Goal: Transaction & Acquisition: Purchase product/service

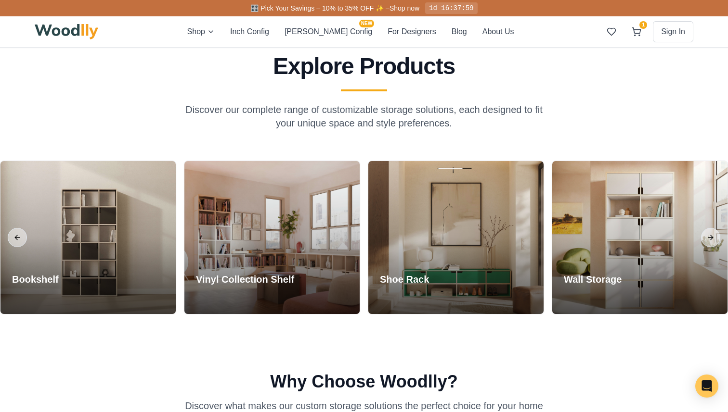
scroll to position [350, 0]
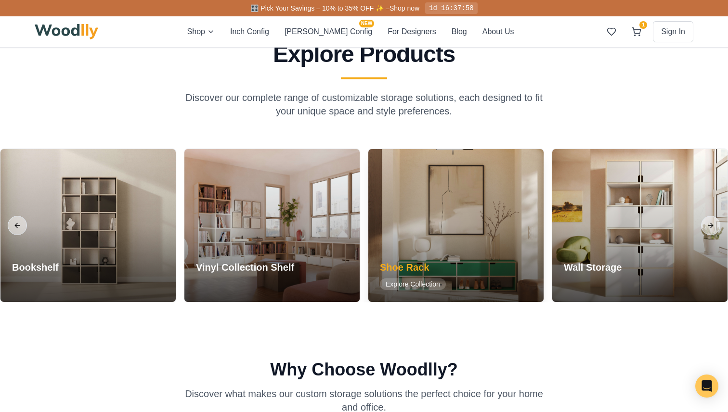
click at [492, 211] on div at bounding box center [455, 225] width 175 height 153
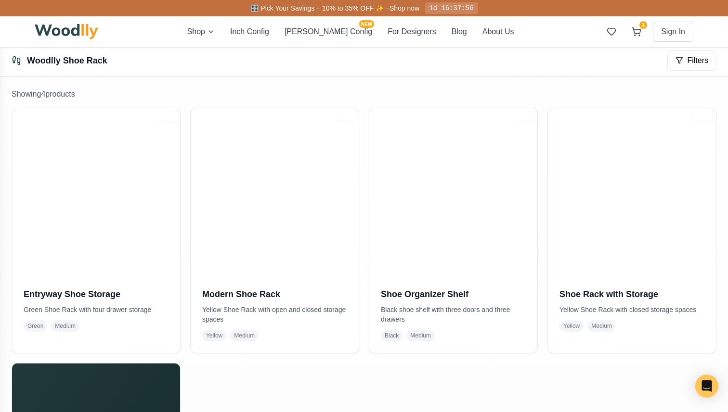
scroll to position [179, 0]
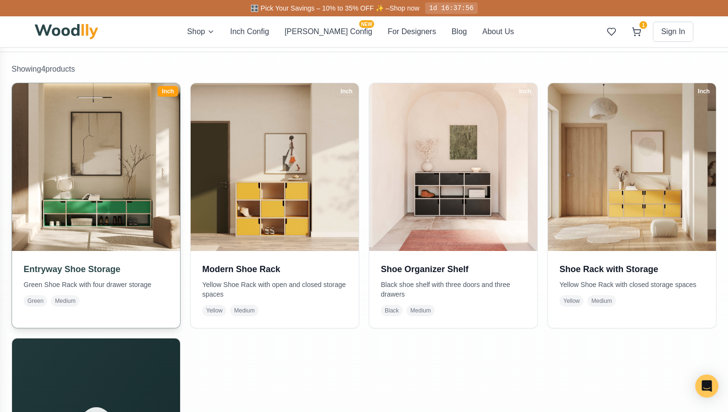
click at [95, 160] on img at bounding box center [96, 167] width 176 height 176
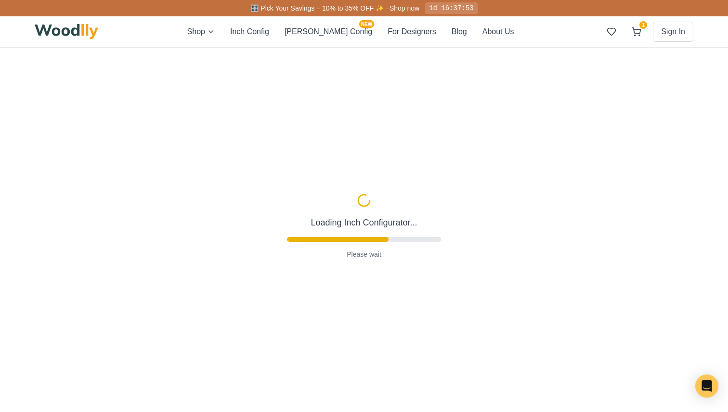
type input "67"
type input "2"
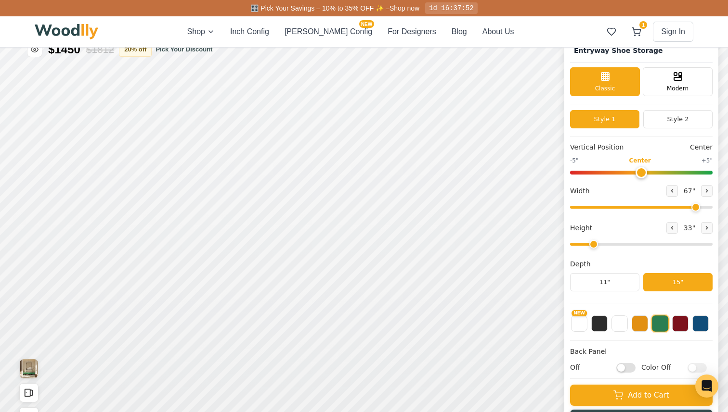
scroll to position [17, 0]
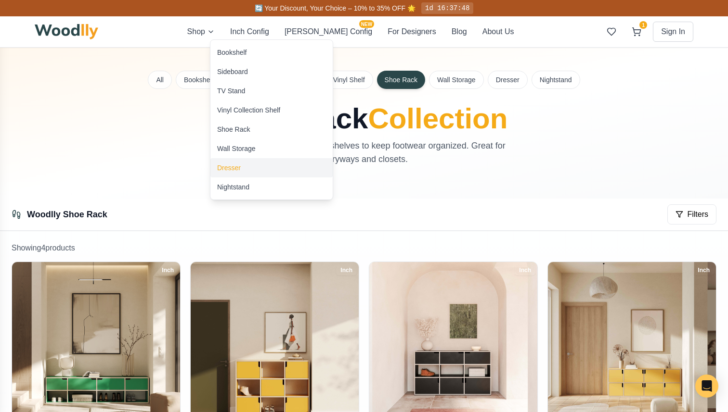
click at [255, 162] on div "Dresser" at bounding box center [271, 167] width 122 height 19
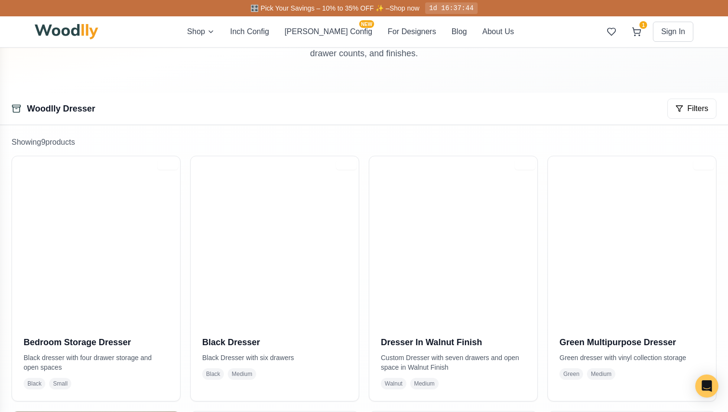
scroll to position [193, 0]
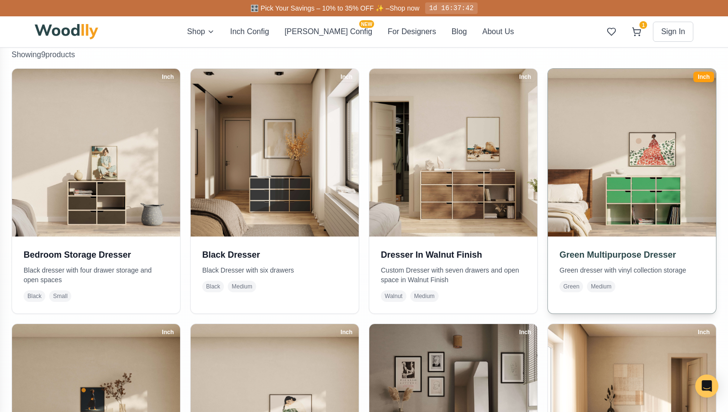
click at [628, 186] on img at bounding box center [631, 152] width 176 height 176
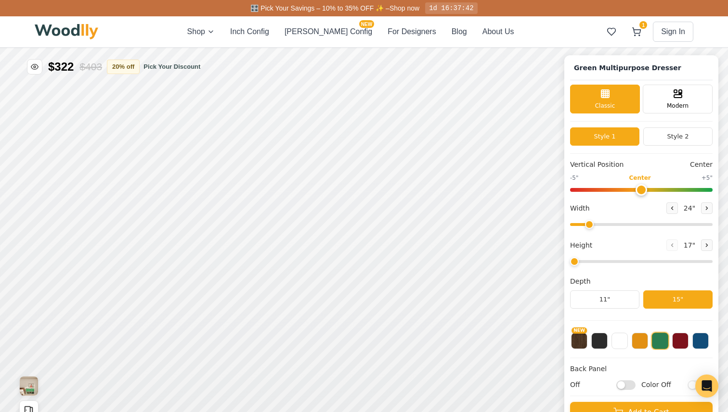
type input "61"
type input "3"
